Goal: Transaction & Acquisition: Purchase product/service

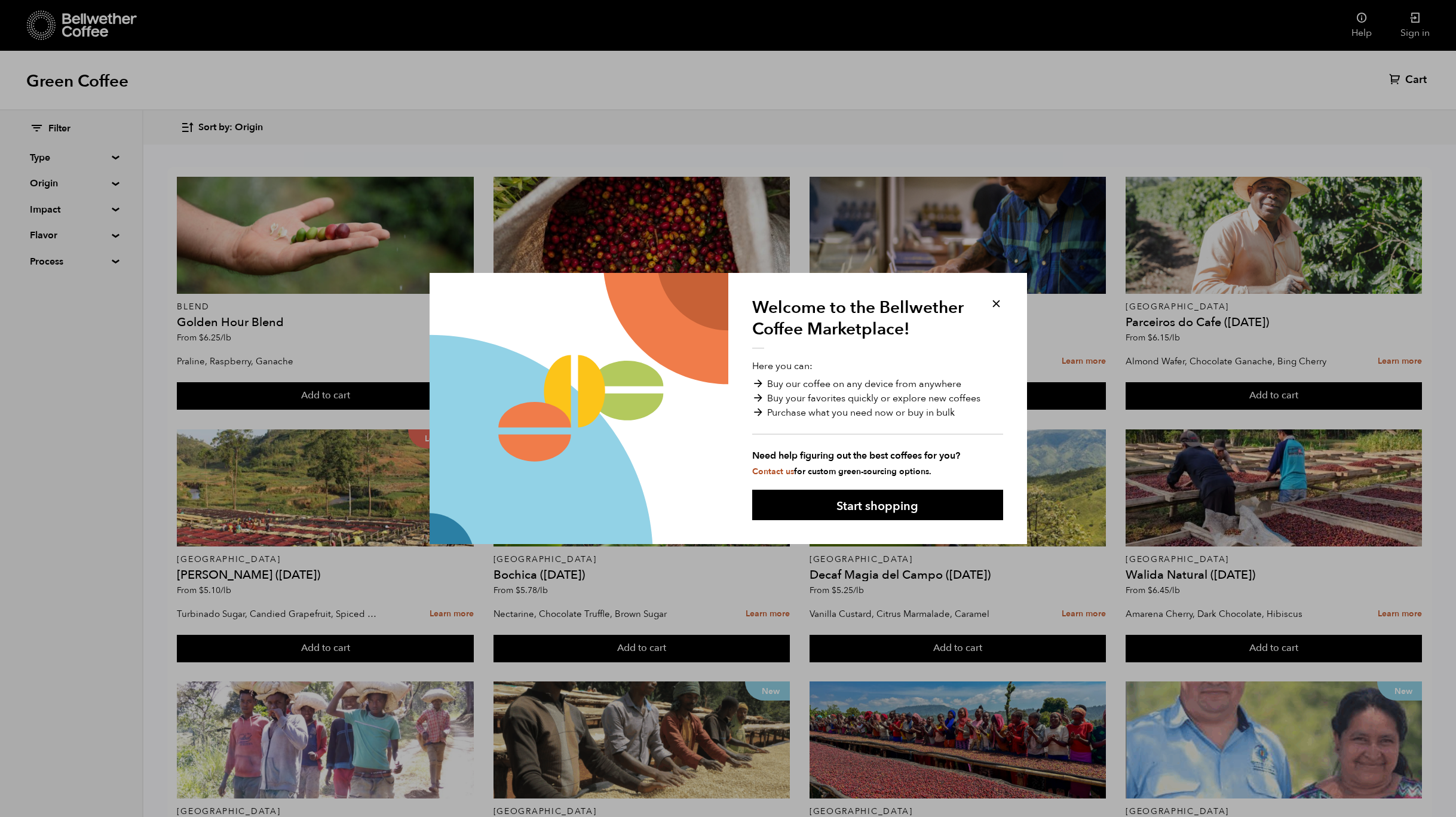
click at [998, 304] on button at bounding box center [996, 304] width 14 height 14
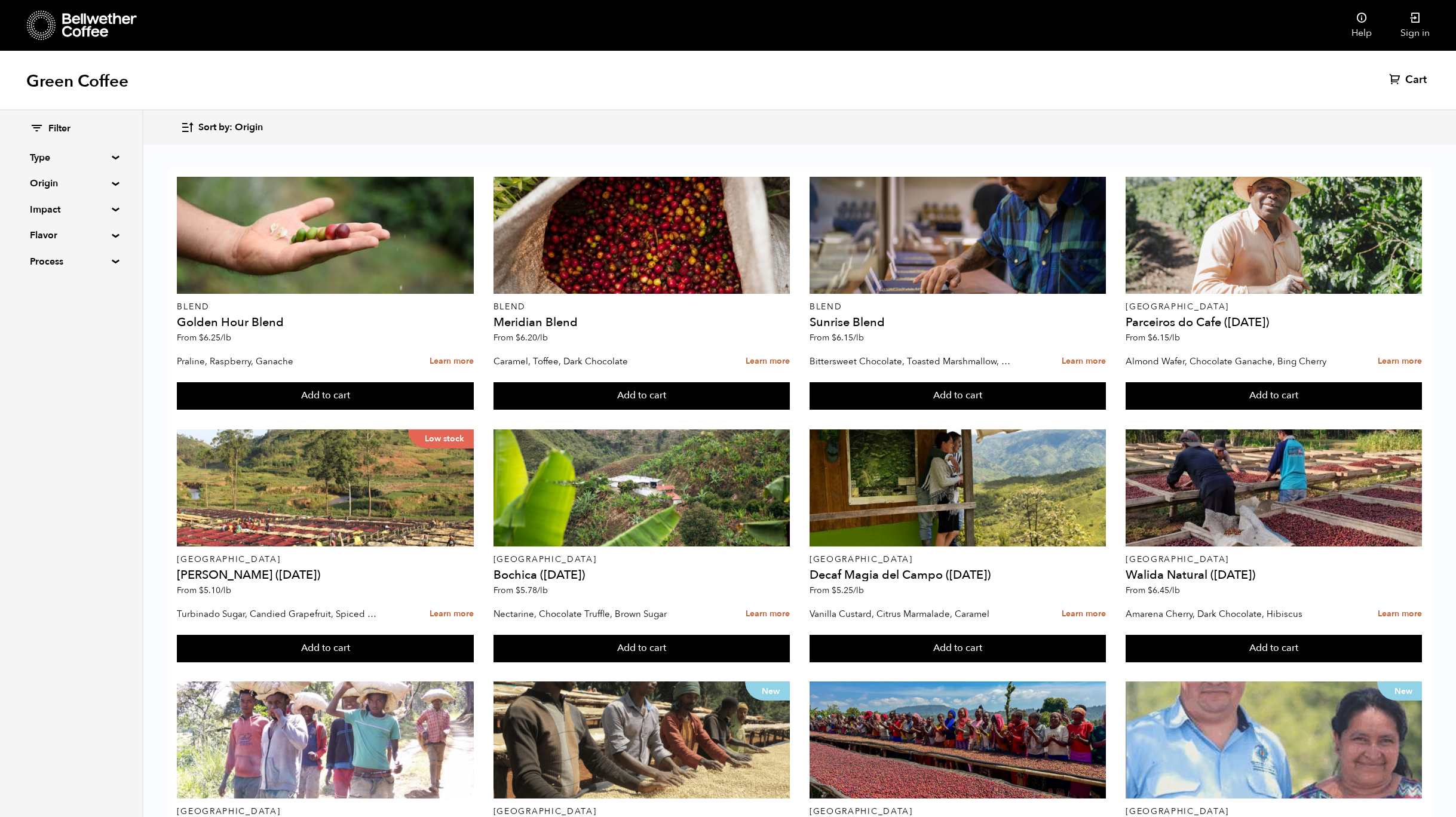
scroll to position [640, 0]
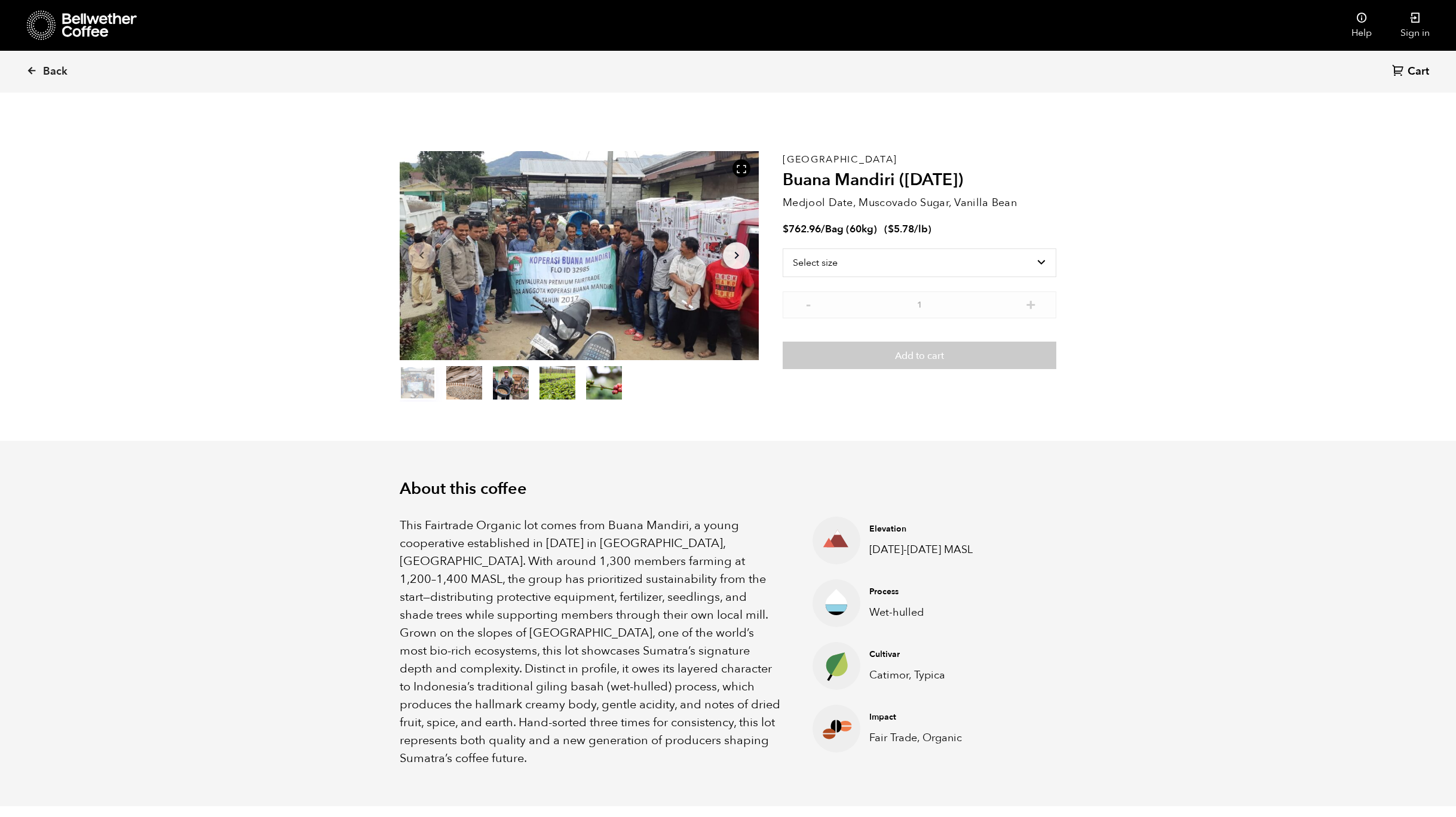
scroll to position [520, 636]
click at [1011, 265] on select "Select size Bag (60kg) (132 lbs)" at bounding box center [919, 263] width 274 height 29
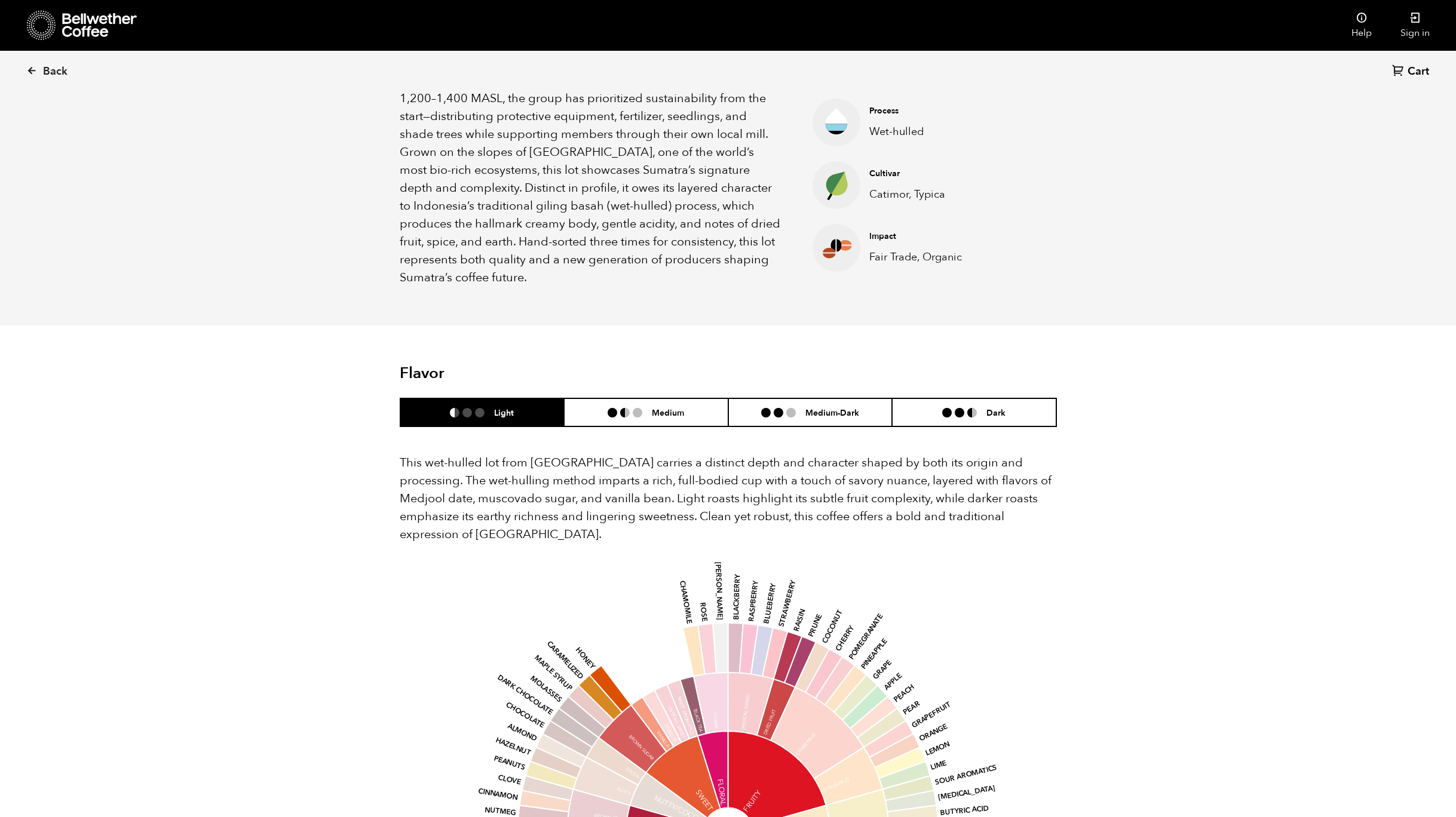
scroll to position [130, 0]
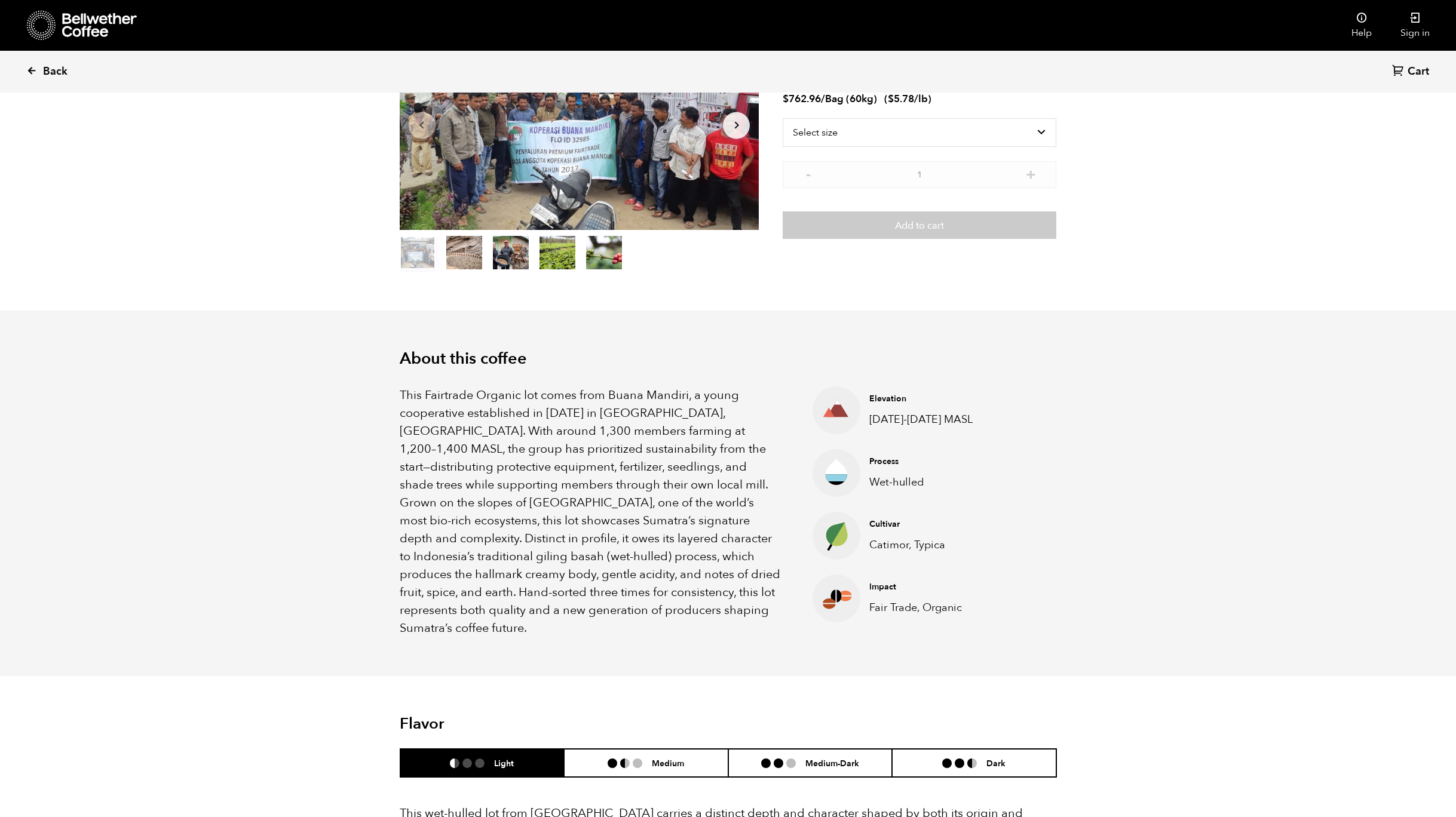
click at [38, 63] on link "Back" at bounding box center [64, 72] width 74 height 41
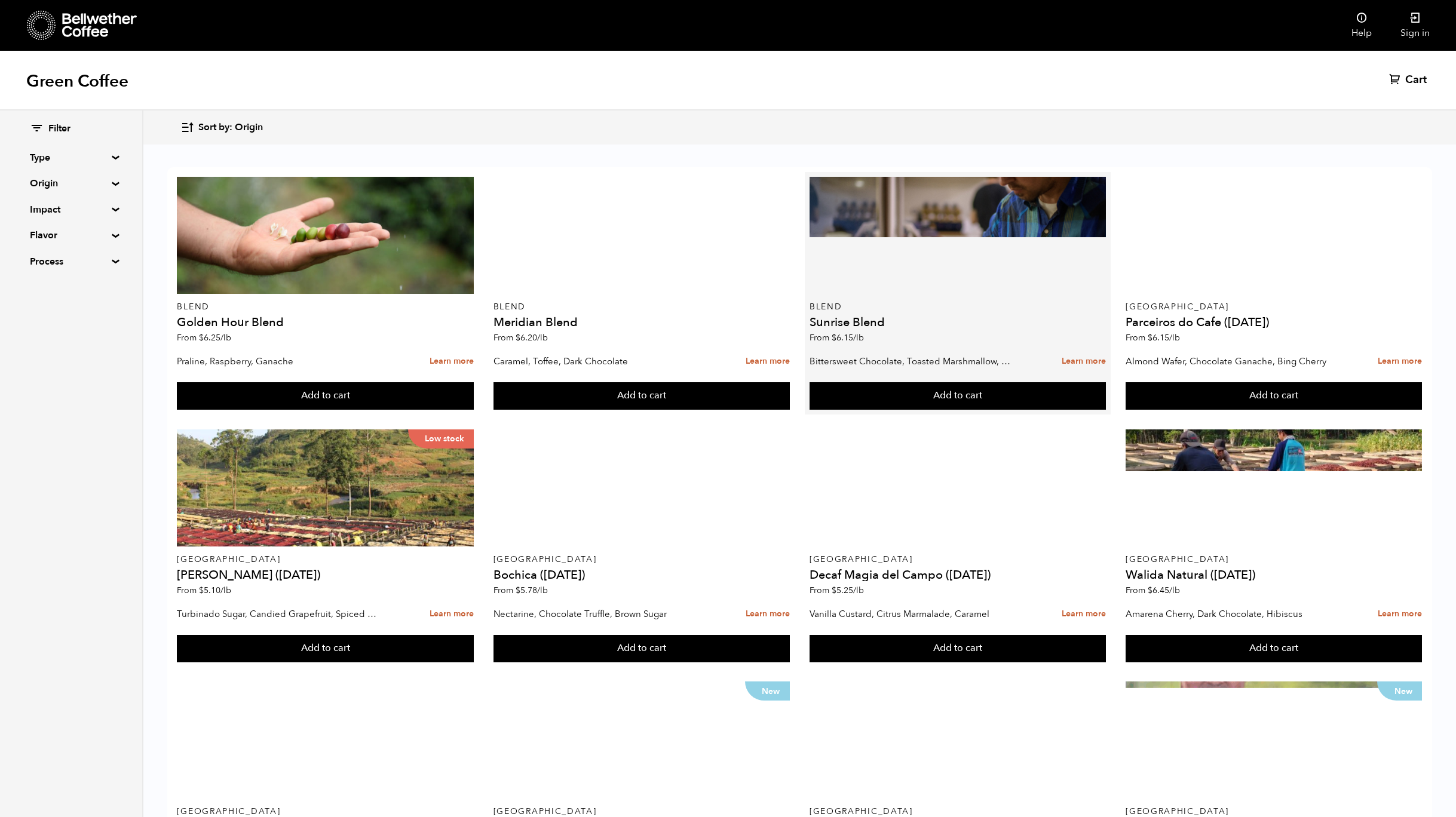
scroll to position [642, 0]
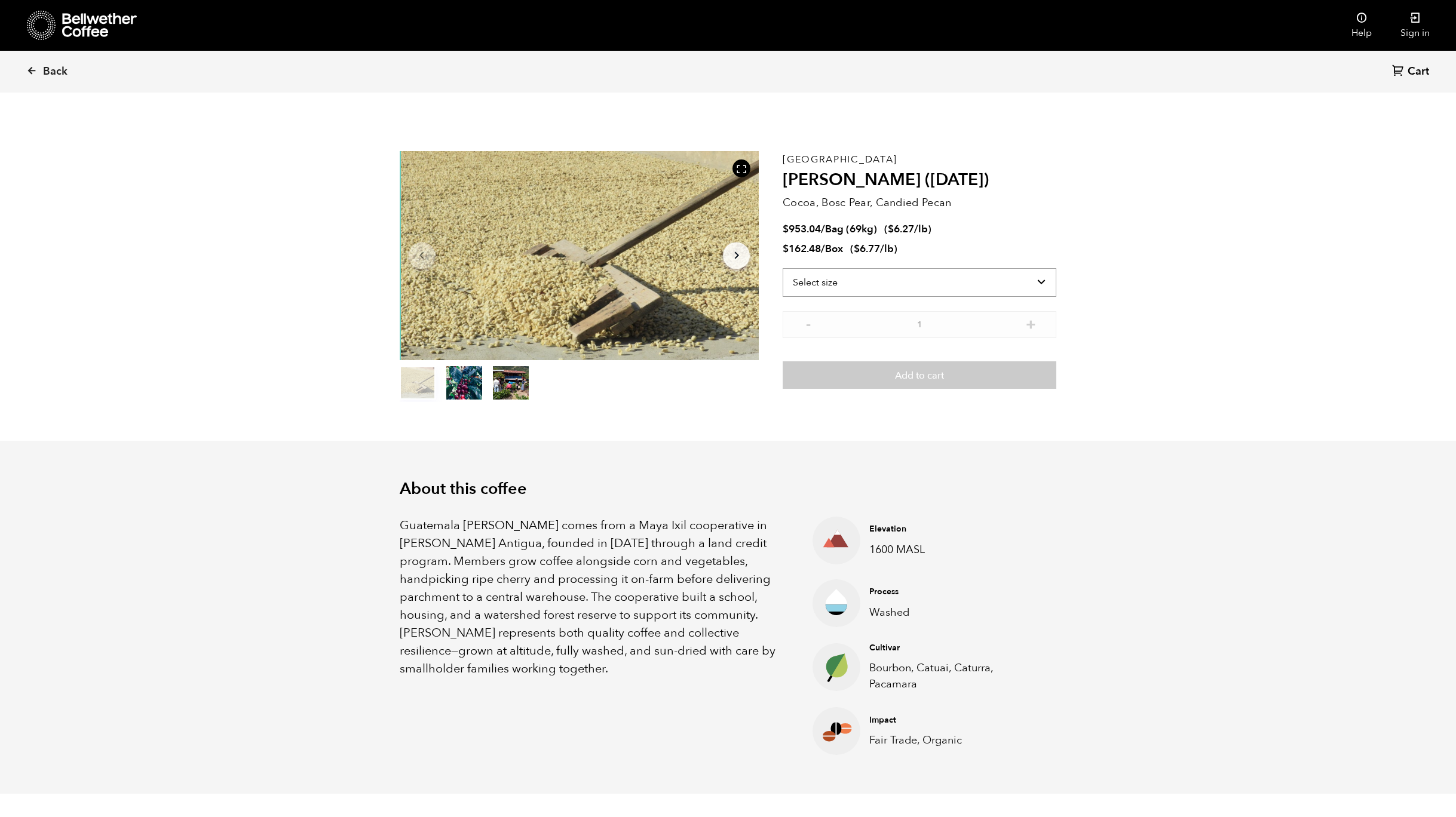
click at [1021, 282] on select "Select size Bag (69kg) (152 lbs) Box (24 lbs)" at bounding box center [919, 282] width 274 height 29
select select "box"
click at [782, 268] on select "Select size Bag (69kg) (152 lbs) Box (24 lbs)" at bounding box center [919, 282] width 274 height 29
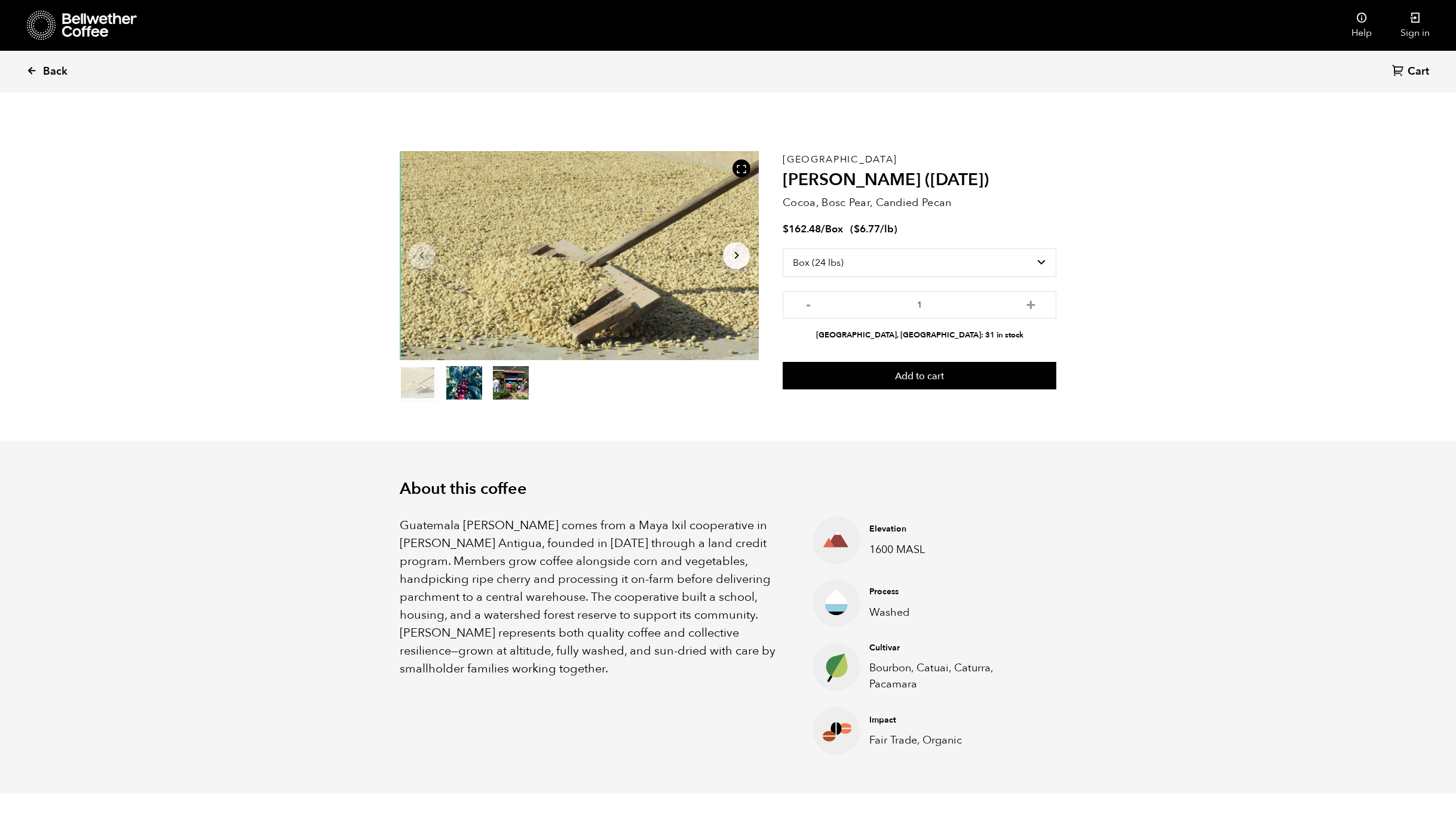
click at [43, 62] on link "Back" at bounding box center [64, 72] width 74 height 41
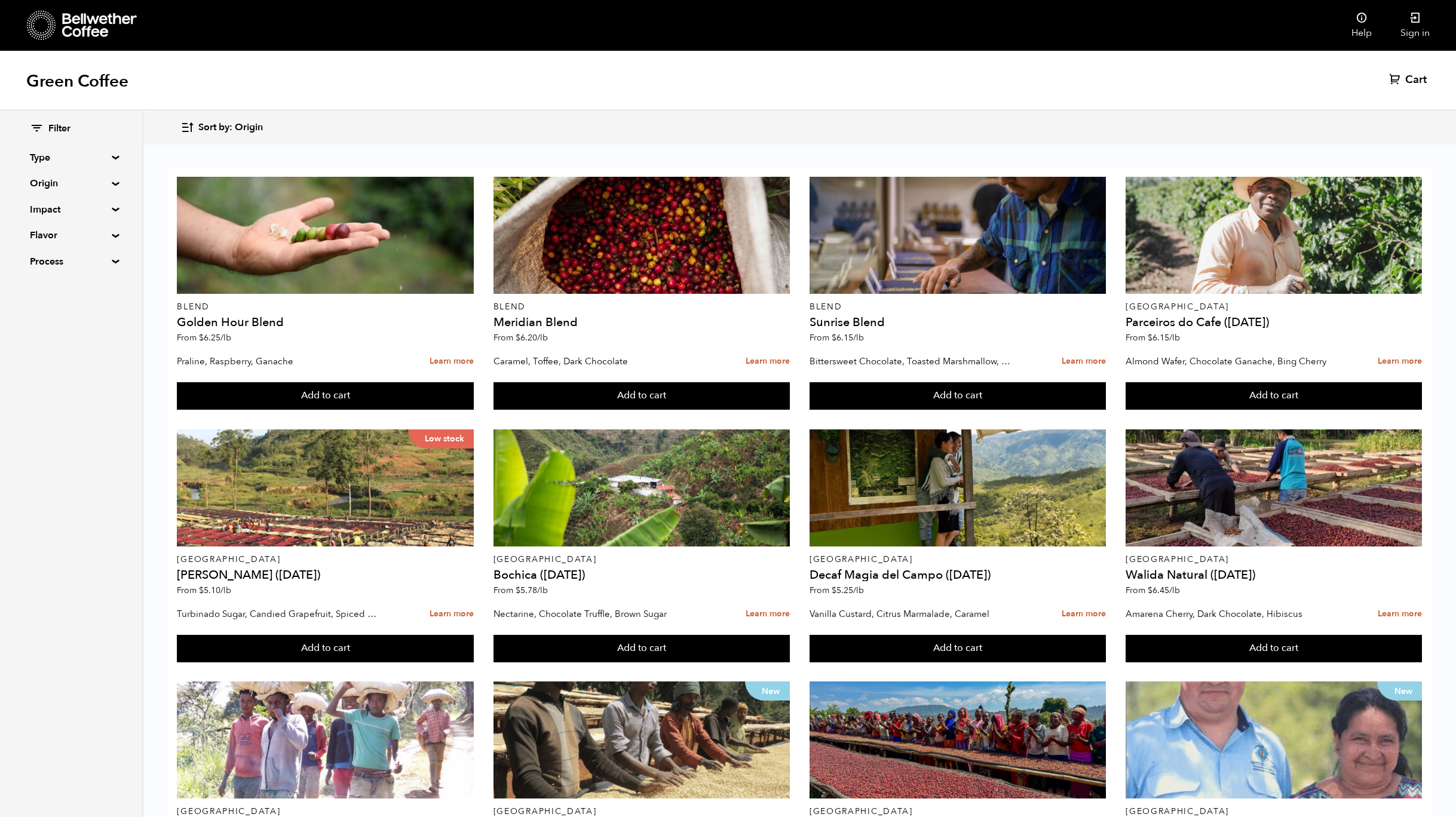
click at [92, 159] on summary "Type" at bounding box center [71, 157] width 82 height 15
click at [104, 154] on summary "Type" at bounding box center [71, 157] width 83 height 15
click at [108, 235] on summary "Flavor" at bounding box center [71, 235] width 82 height 15
click at [108, 233] on summary "Flavor" at bounding box center [71, 235] width 83 height 15
click at [101, 257] on summary "Process" at bounding box center [71, 261] width 82 height 15
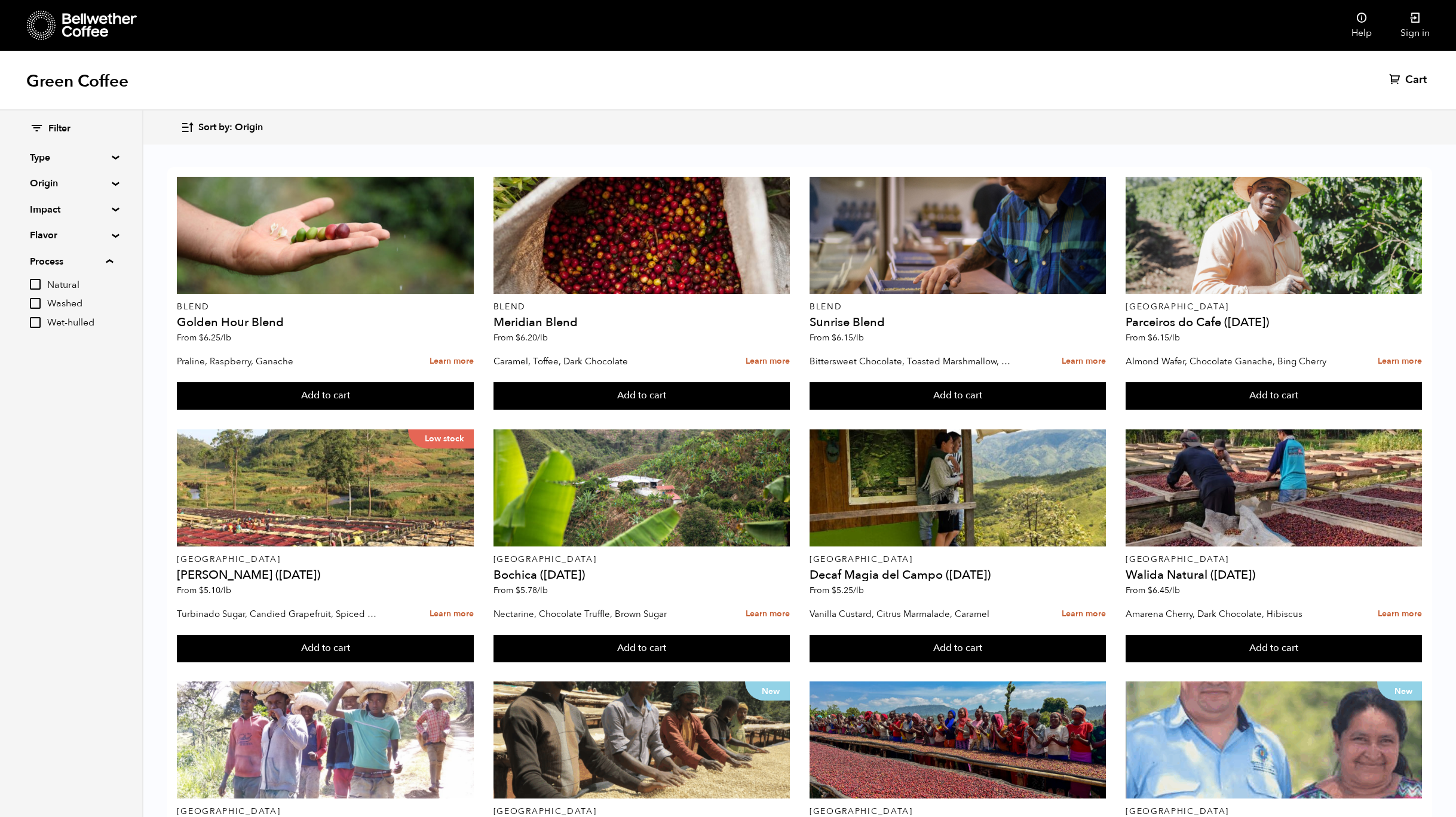
click at [101, 257] on summary "Process" at bounding box center [71, 261] width 83 height 15
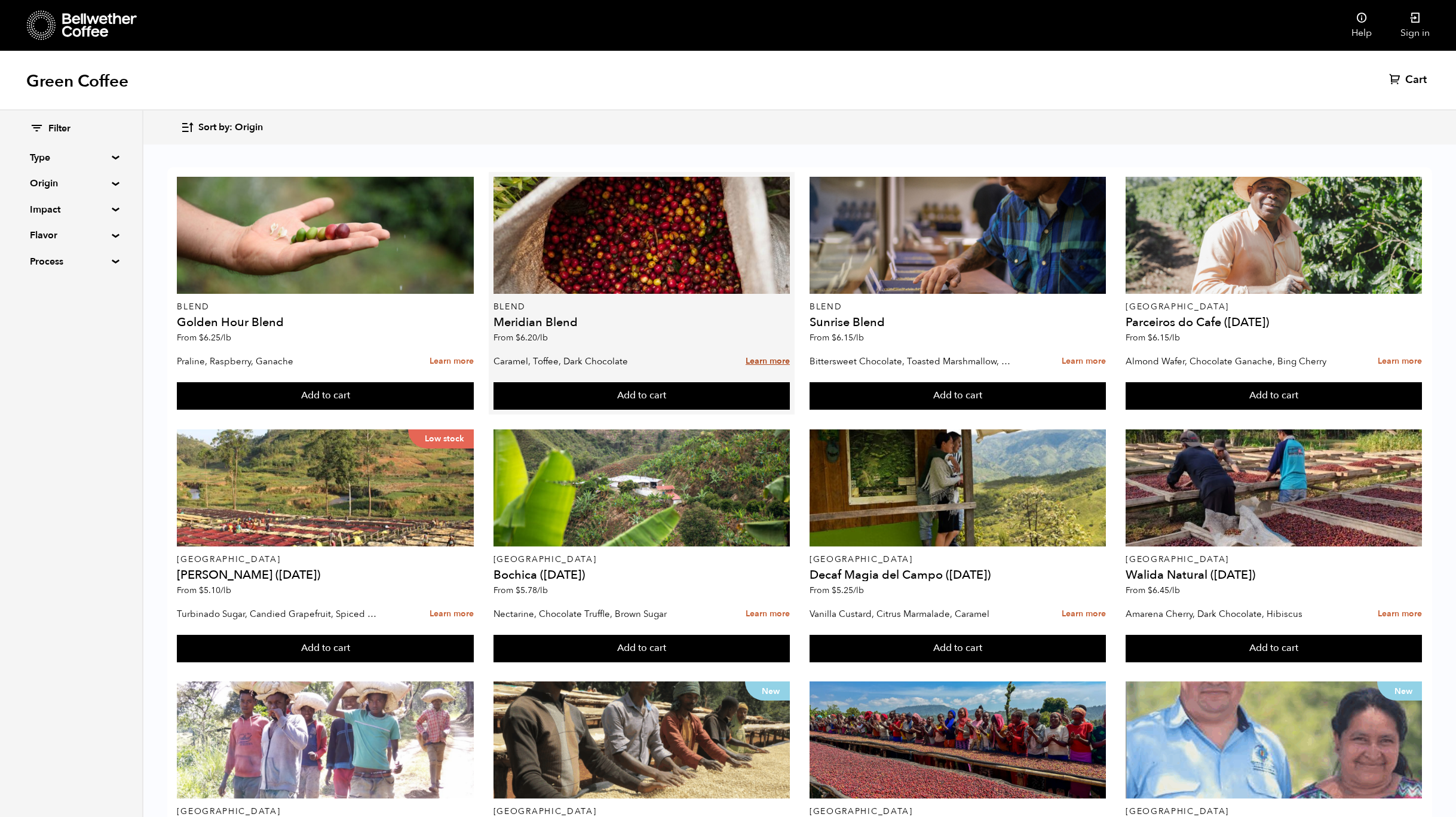
click at [772, 362] on link "Learn more" at bounding box center [767, 361] width 44 height 26
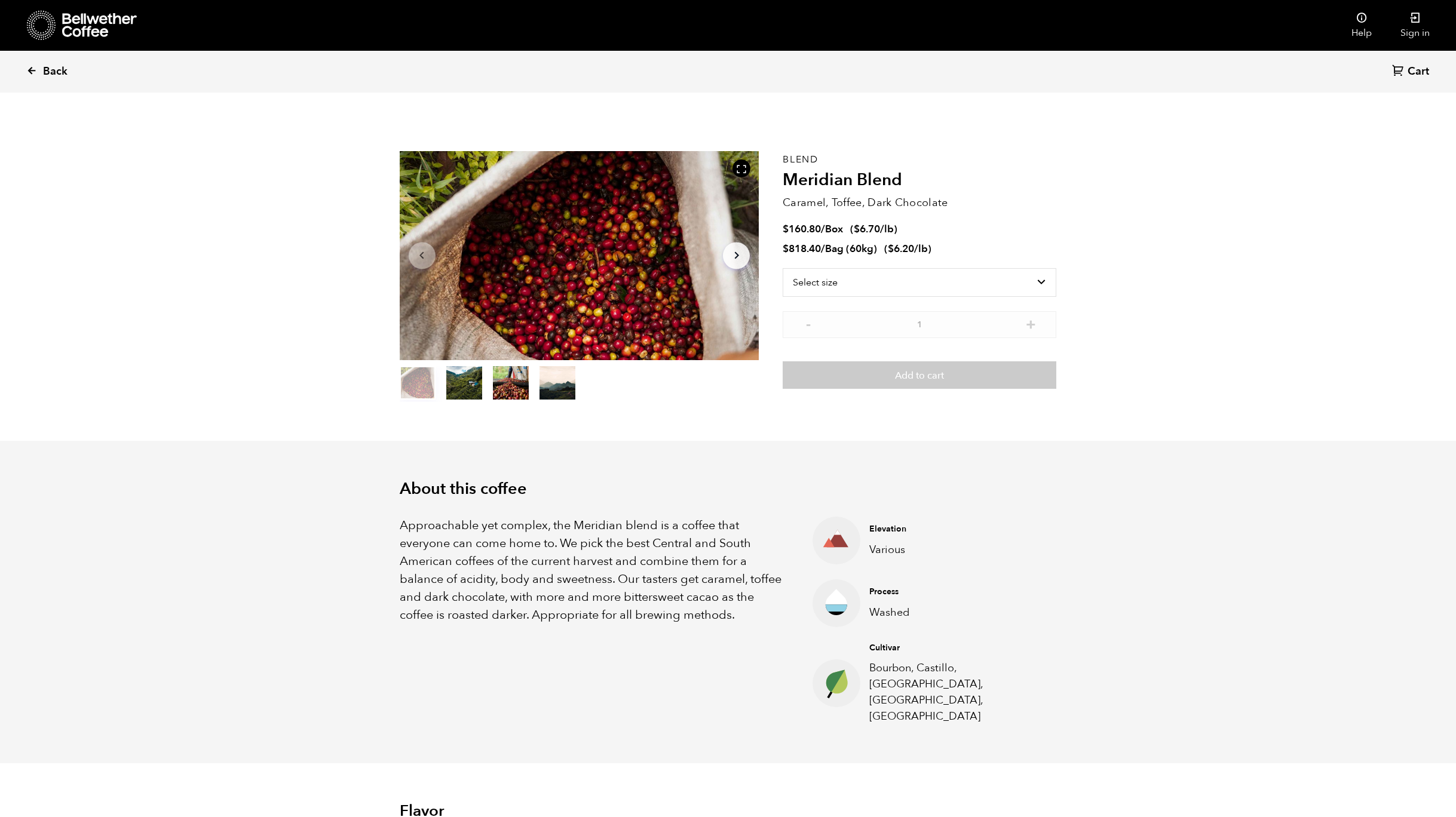
click at [54, 71] on span "Back" at bounding box center [55, 71] width 24 height 15
